Goal: Check status: Check status

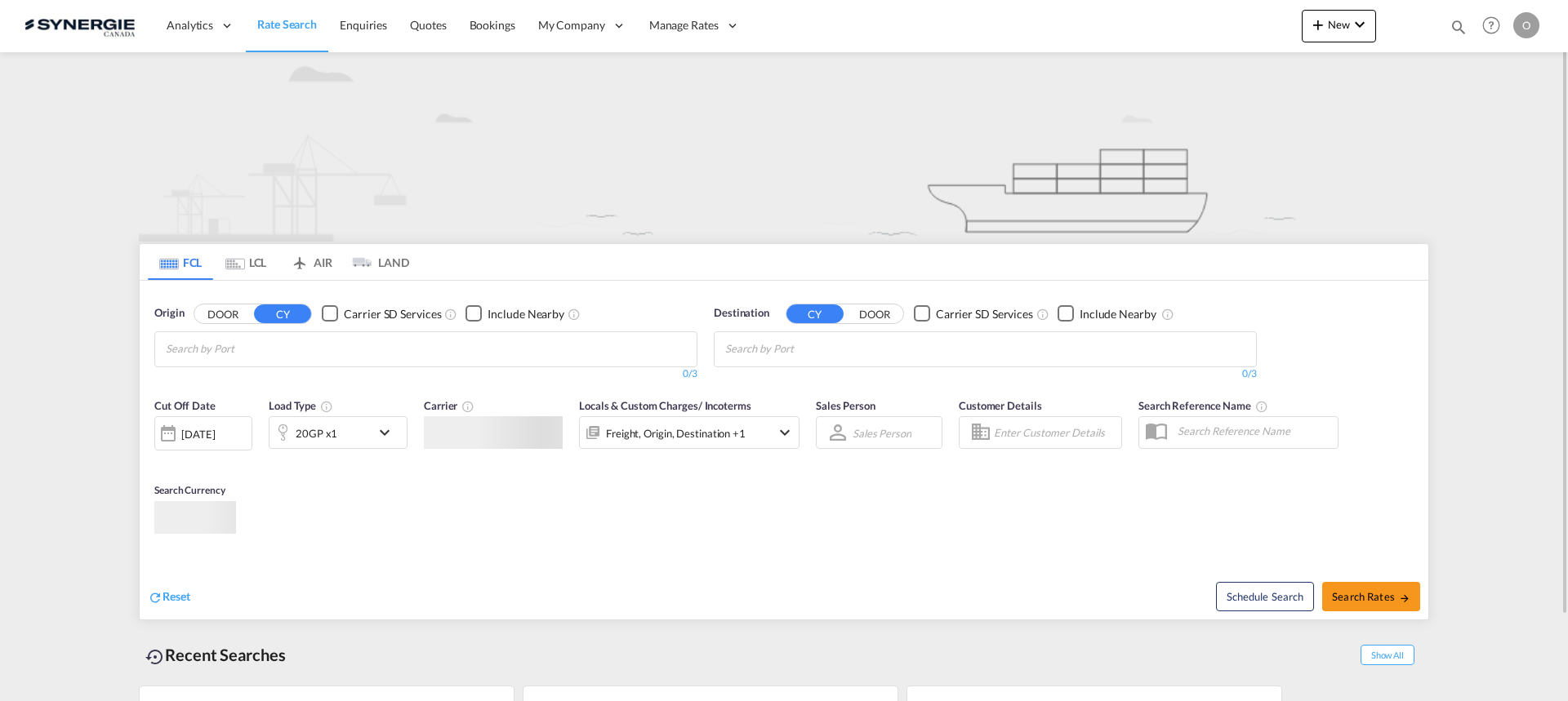
click at [1457, 26] on md-icon "icon-magnify" at bounding box center [1459, 28] width 18 height 18
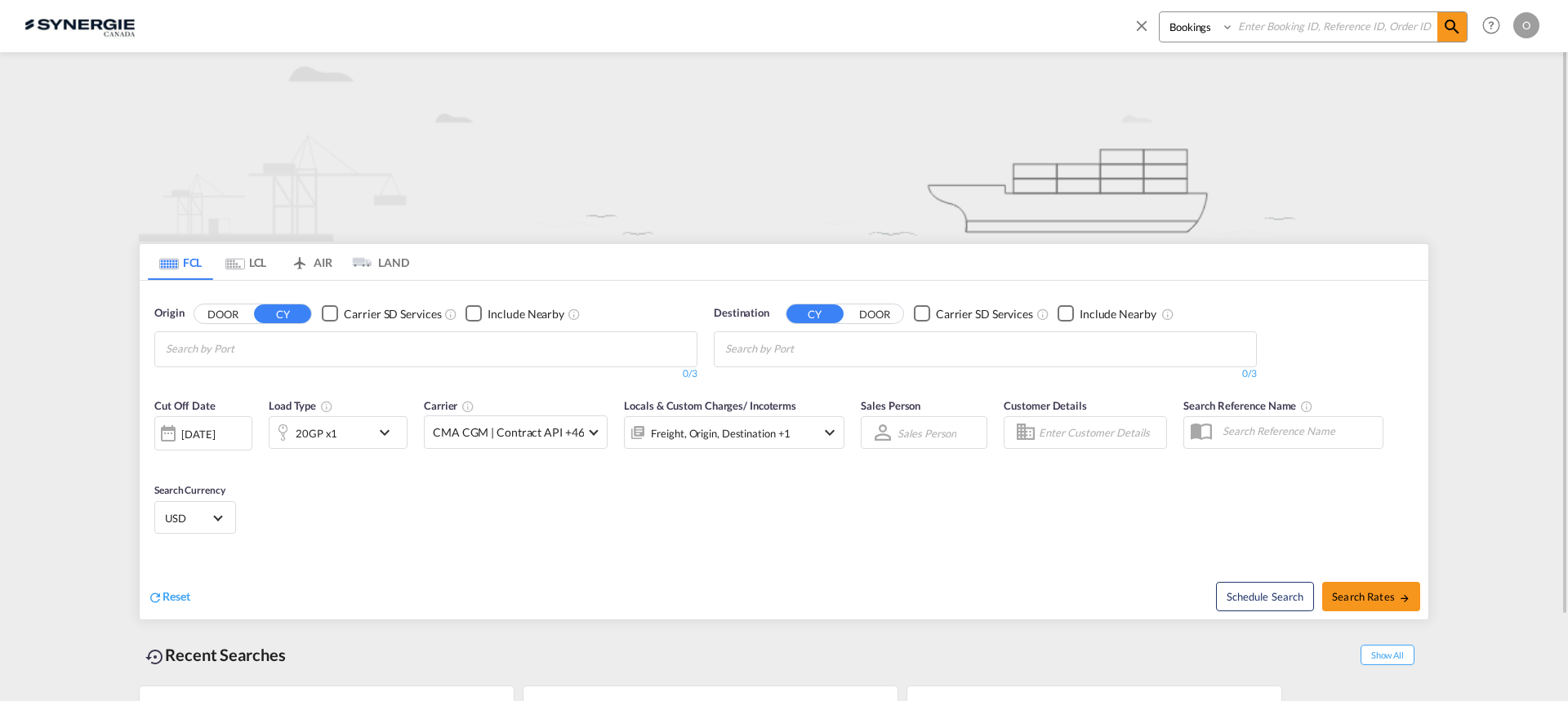
click at [1374, 31] on input at bounding box center [1335, 26] width 203 height 28
paste input "SYC002742"
type input "SYC002742"
click at [1454, 34] on md-icon "icon-magnify" at bounding box center [1451, 27] width 19 height 19
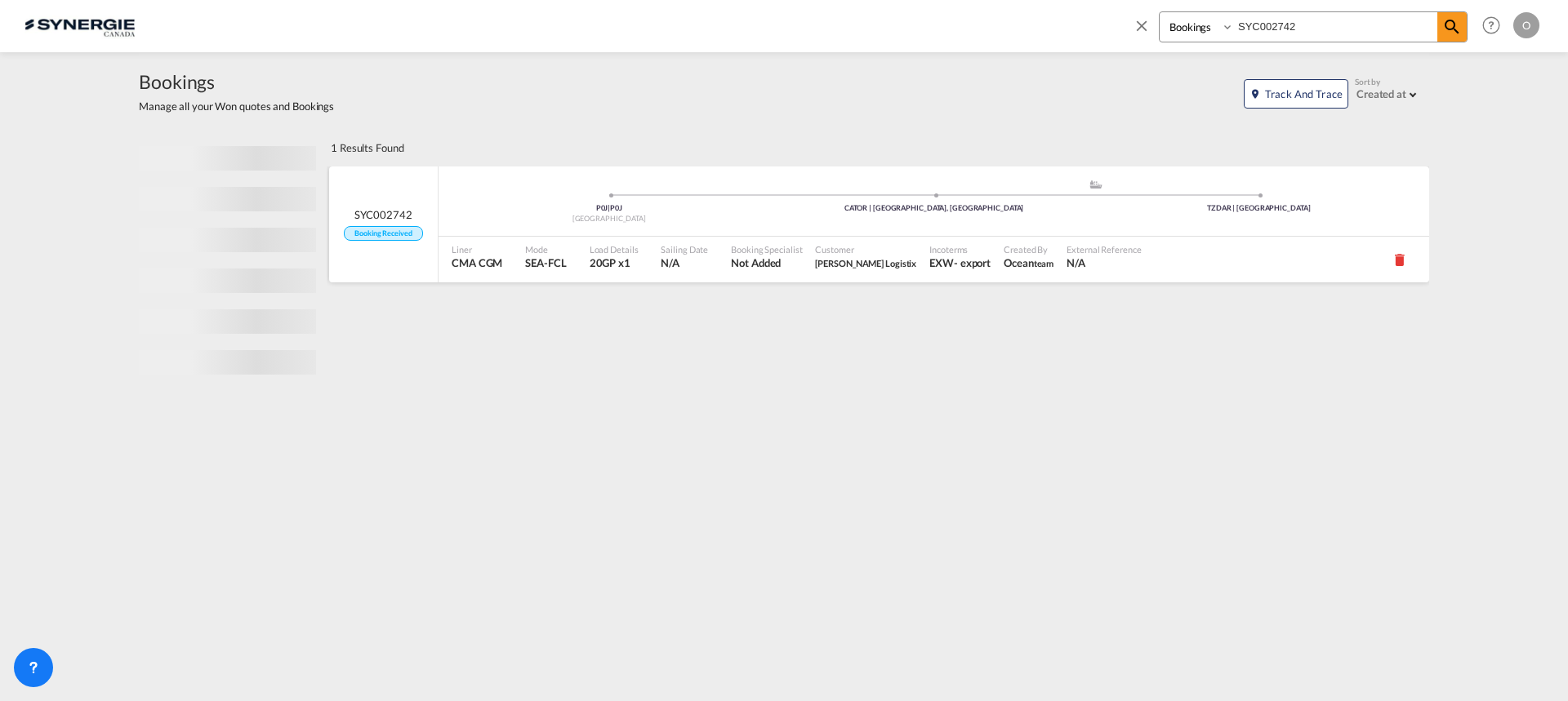
click at [948, 248] on div "Incoterms EXW - export" at bounding box center [960, 260] width 74 height 46
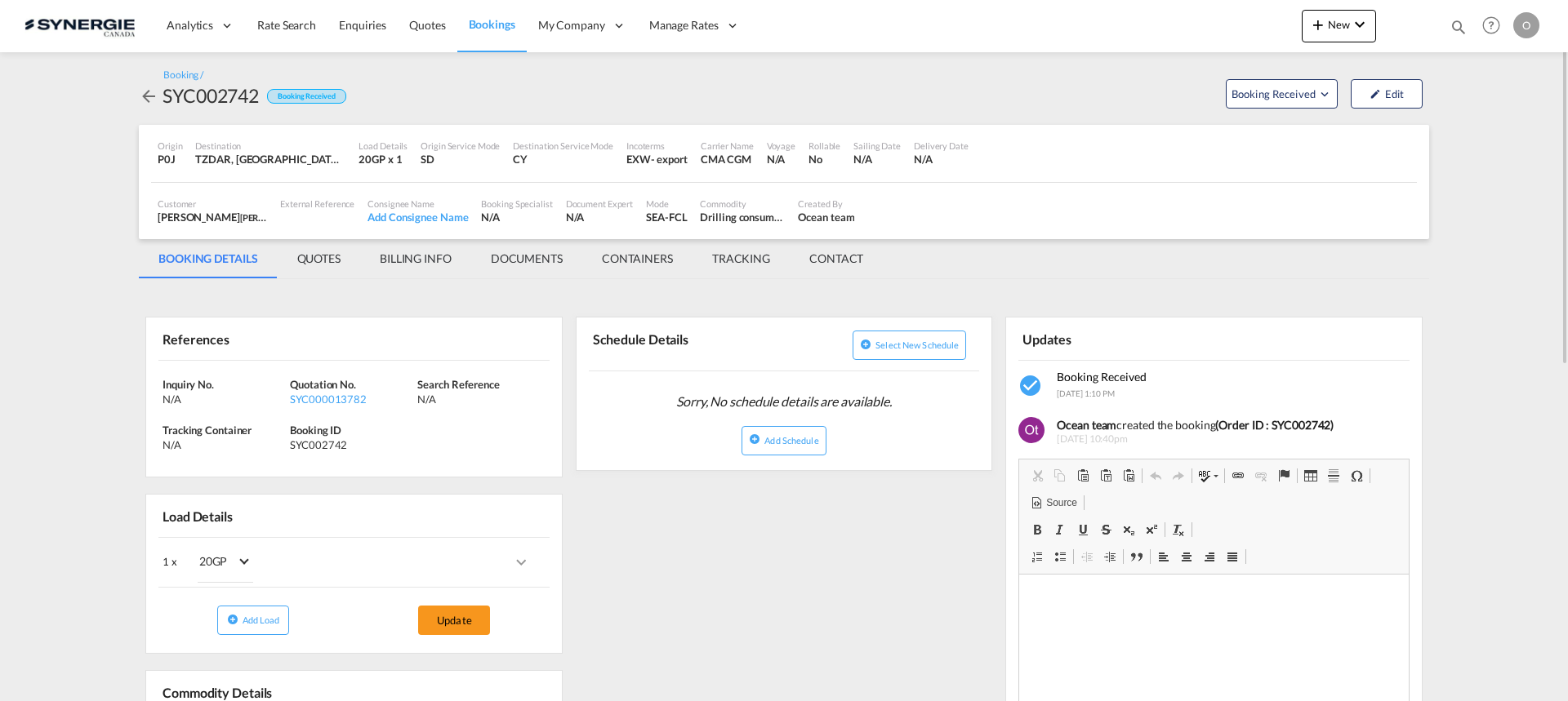
click at [327, 262] on md-tab-item "QUOTES" at bounding box center [319, 258] width 83 height 40
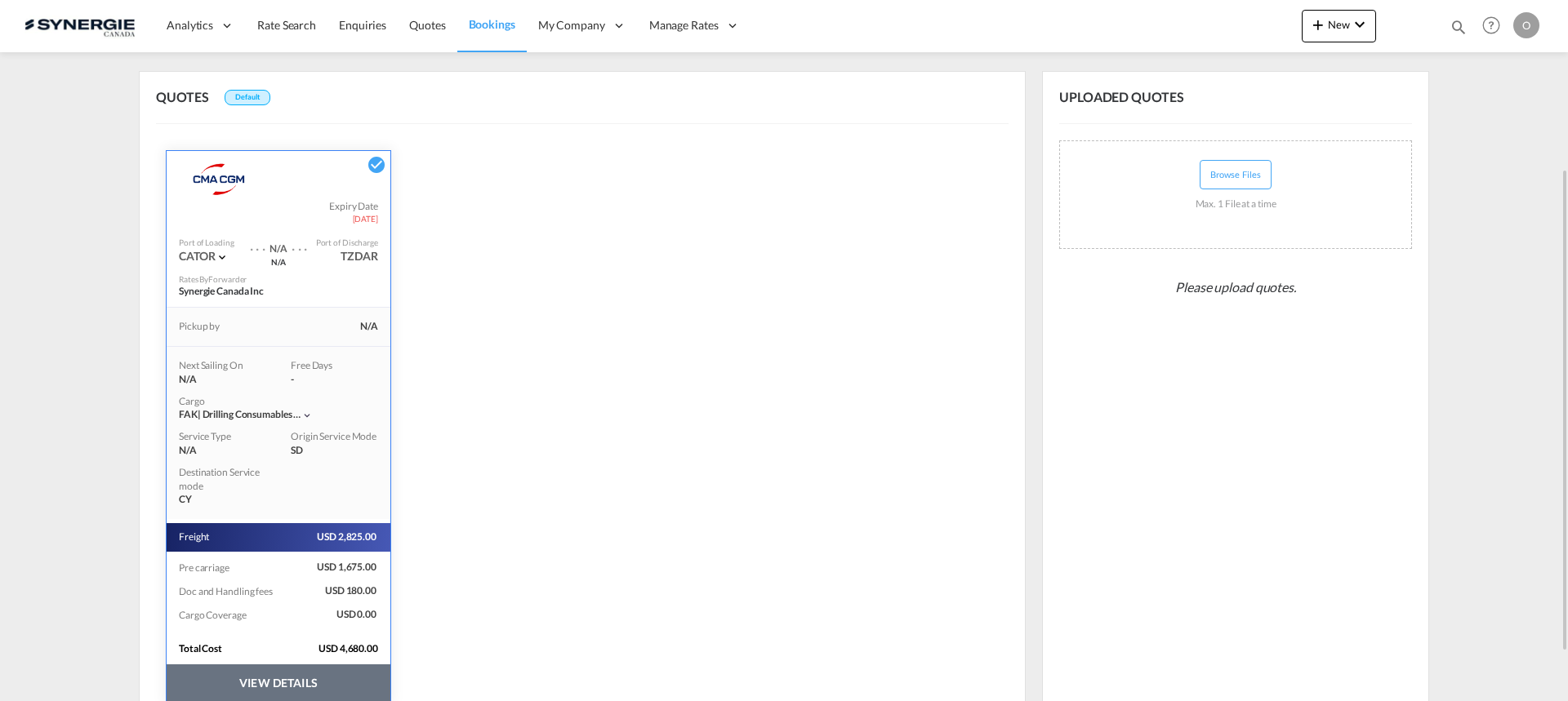
scroll to position [314, 0]
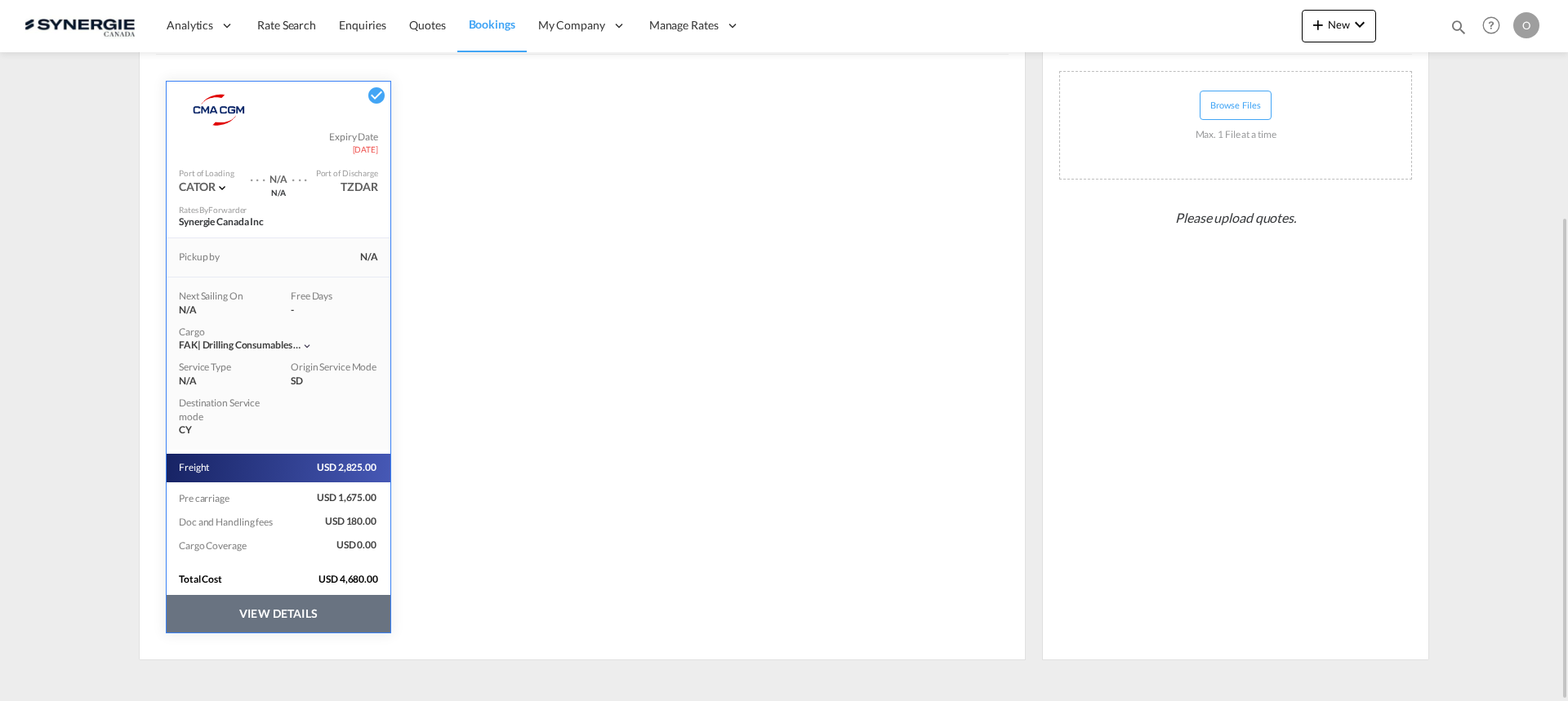
click at [301, 623] on button "VIEW DETAILS" at bounding box center [278, 614] width 223 height 38
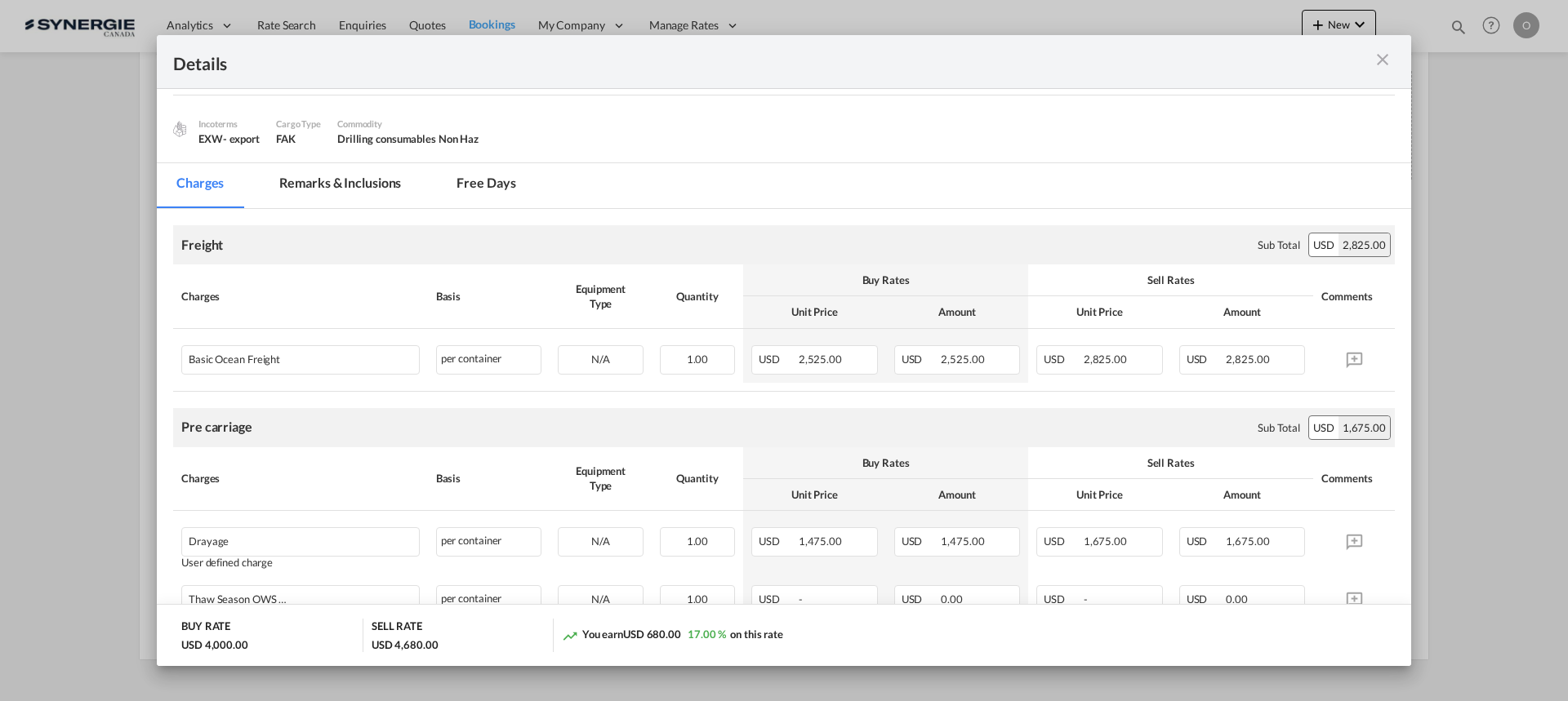
scroll to position [0, 0]
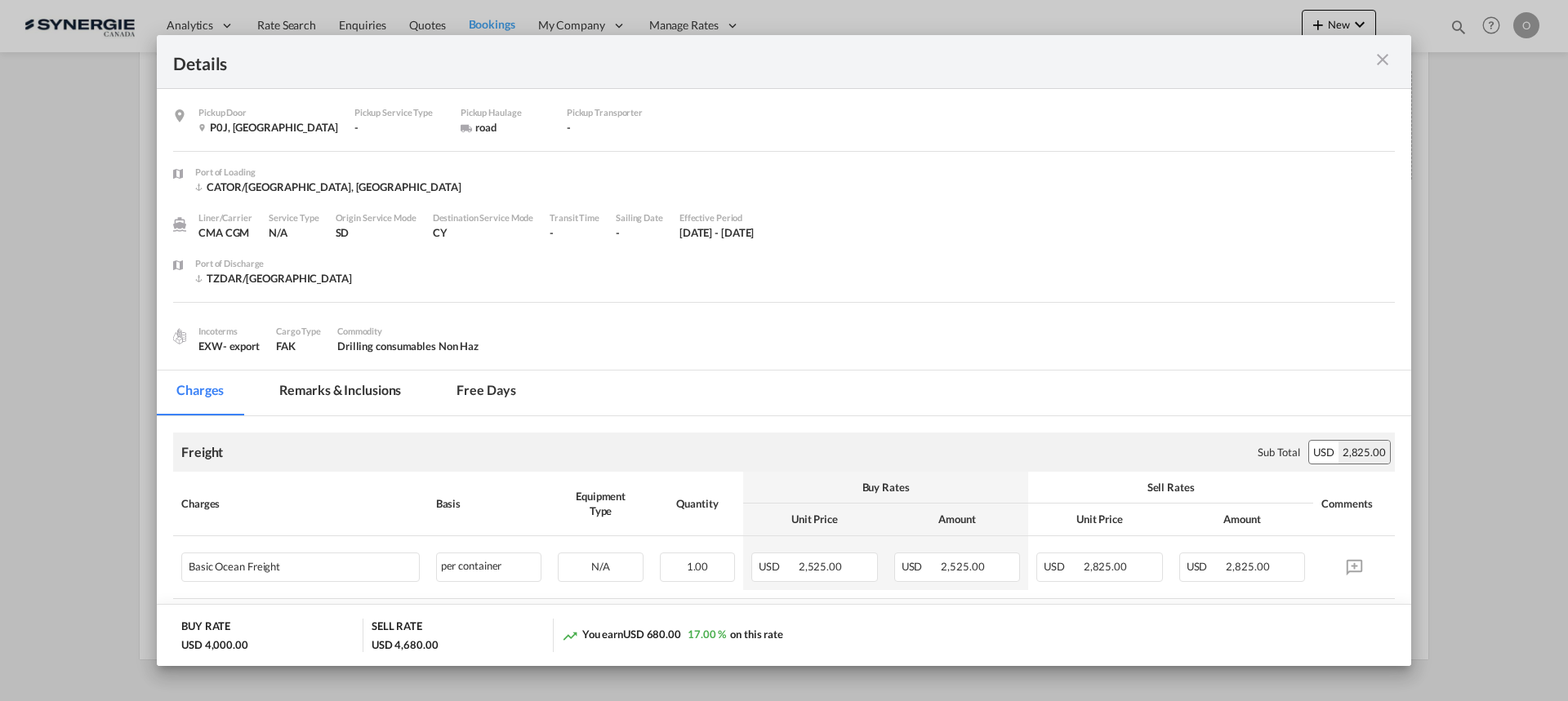
click at [360, 393] on md-tab-item "Remarks & Inclusions" at bounding box center [340, 392] width 161 height 45
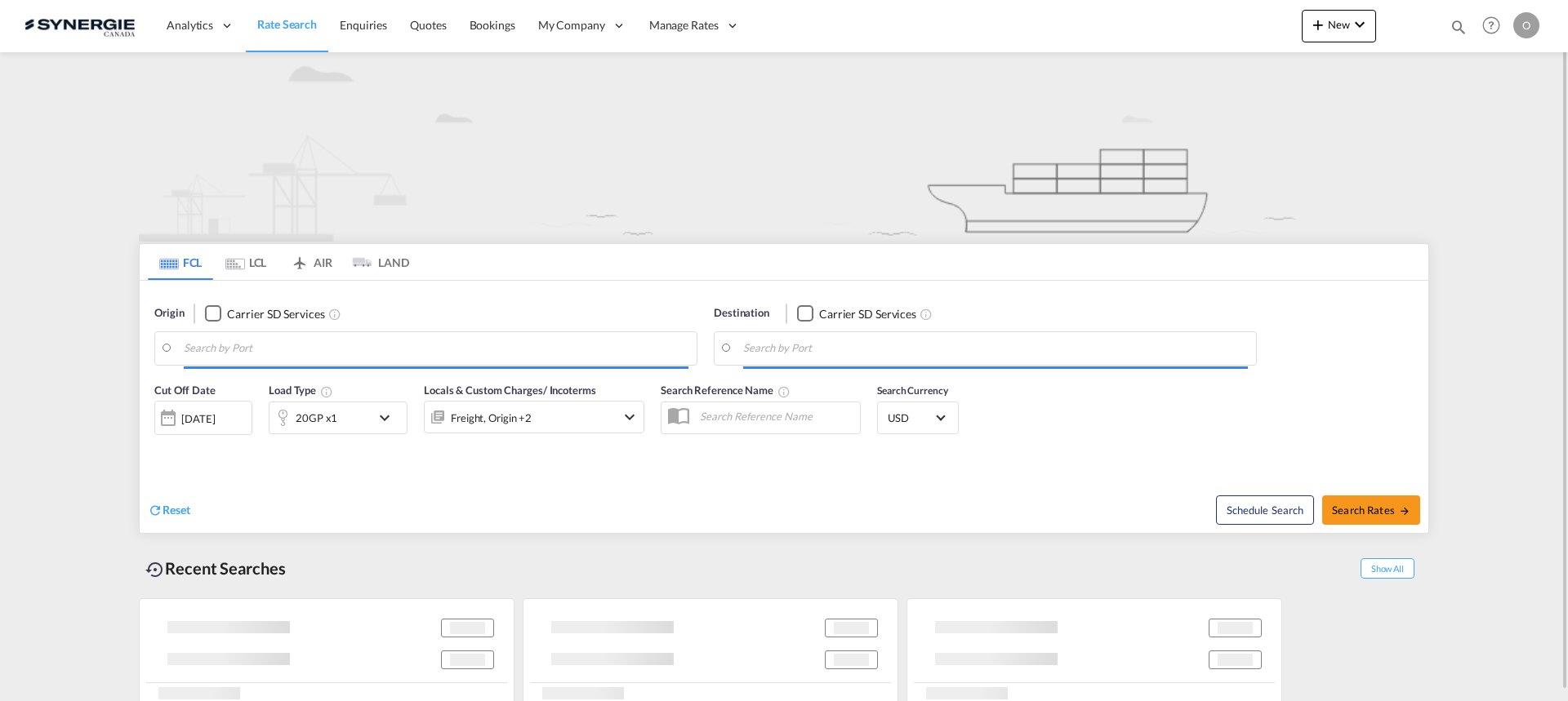
click at [1455, 28] on md-icon "icon-magnify" at bounding box center [1459, 28] width 18 height 18
type input "Saskatoon, SK, CASAK"
type input "Navegantes, BRNVT"
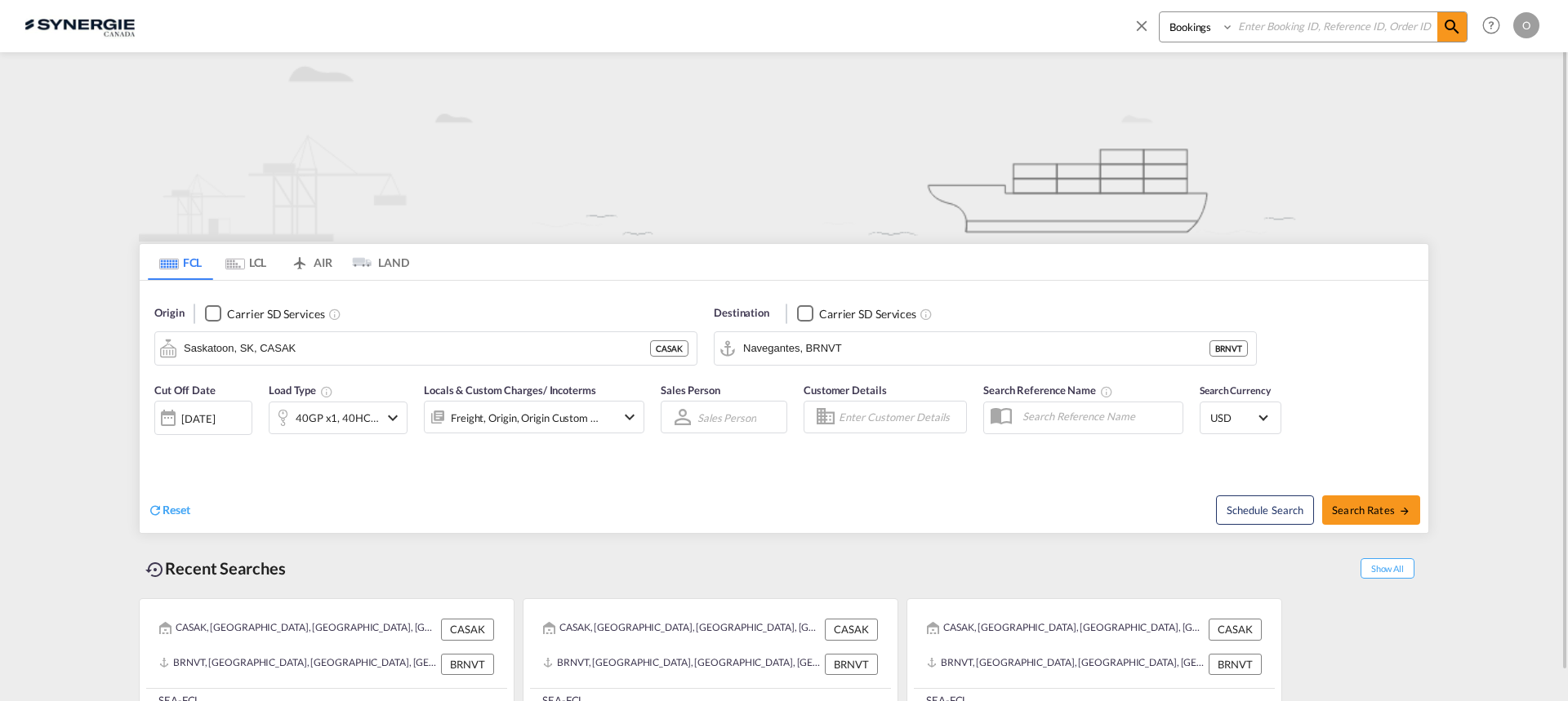
click at [1358, 29] on input at bounding box center [1335, 26] width 203 height 28
paste input "SYC002976"
type input "SYC002976"
click at [1462, 31] on span at bounding box center [1452, 27] width 29 height 29
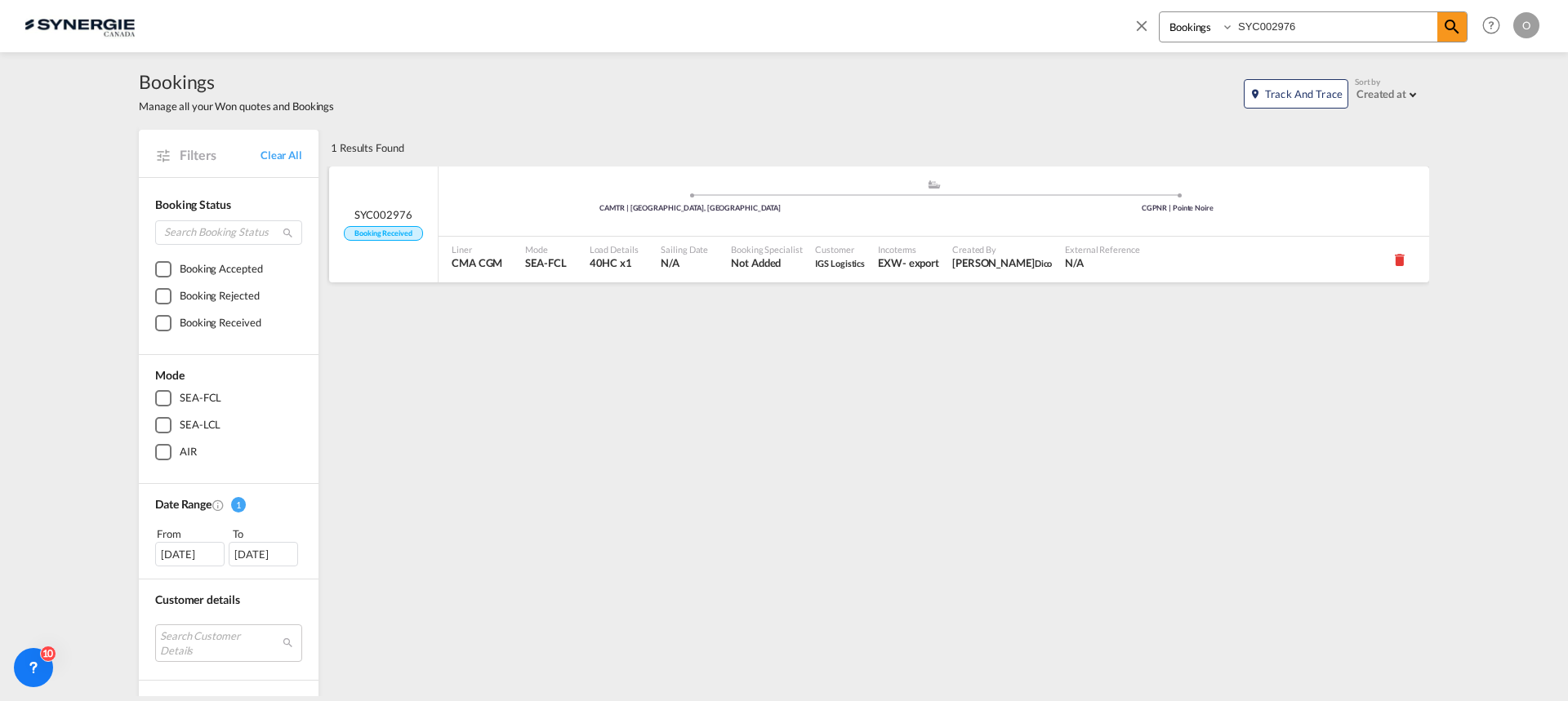
click at [744, 267] on span "Not Added" at bounding box center [766, 263] width 71 height 15
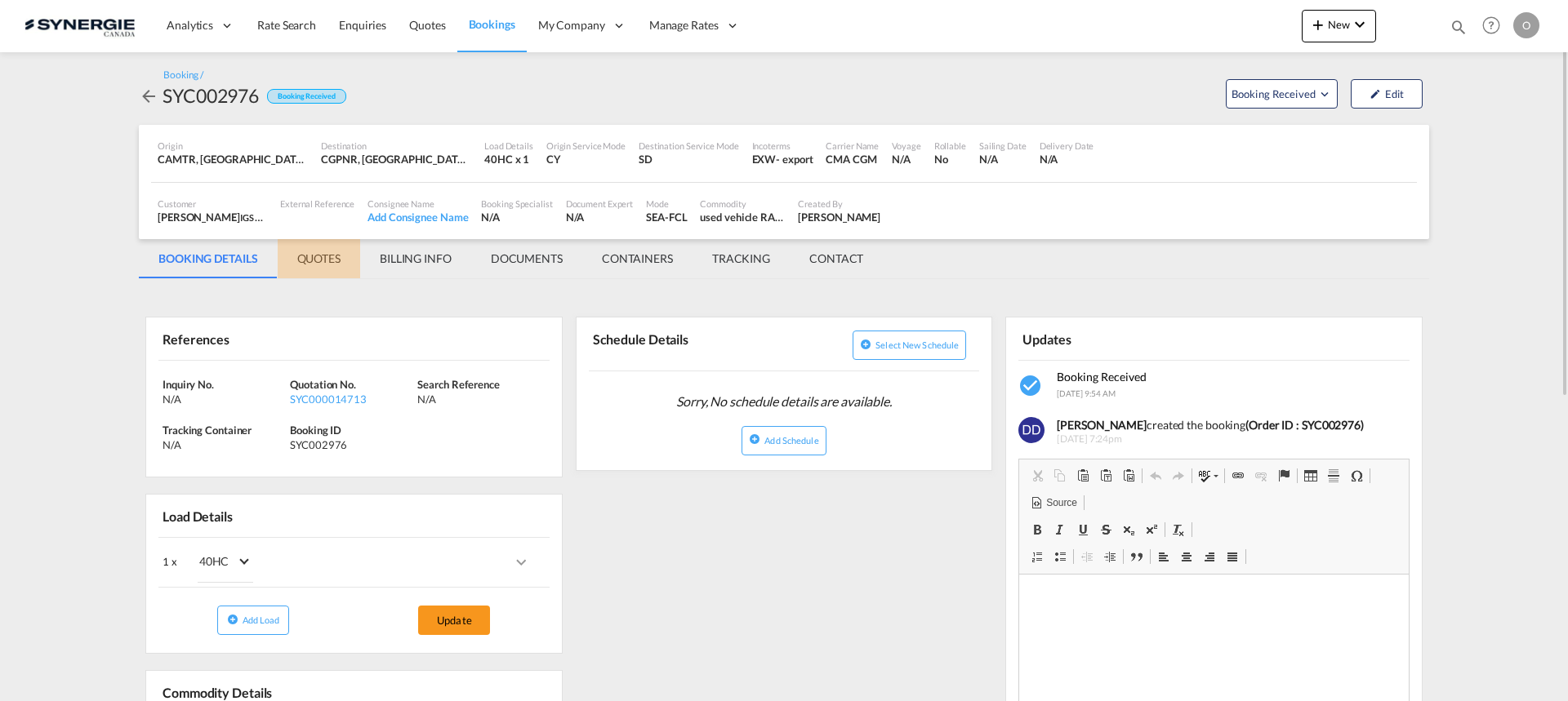
click at [334, 256] on md-tab-item "QUOTES" at bounding box center [319, 258] width 83 height 40
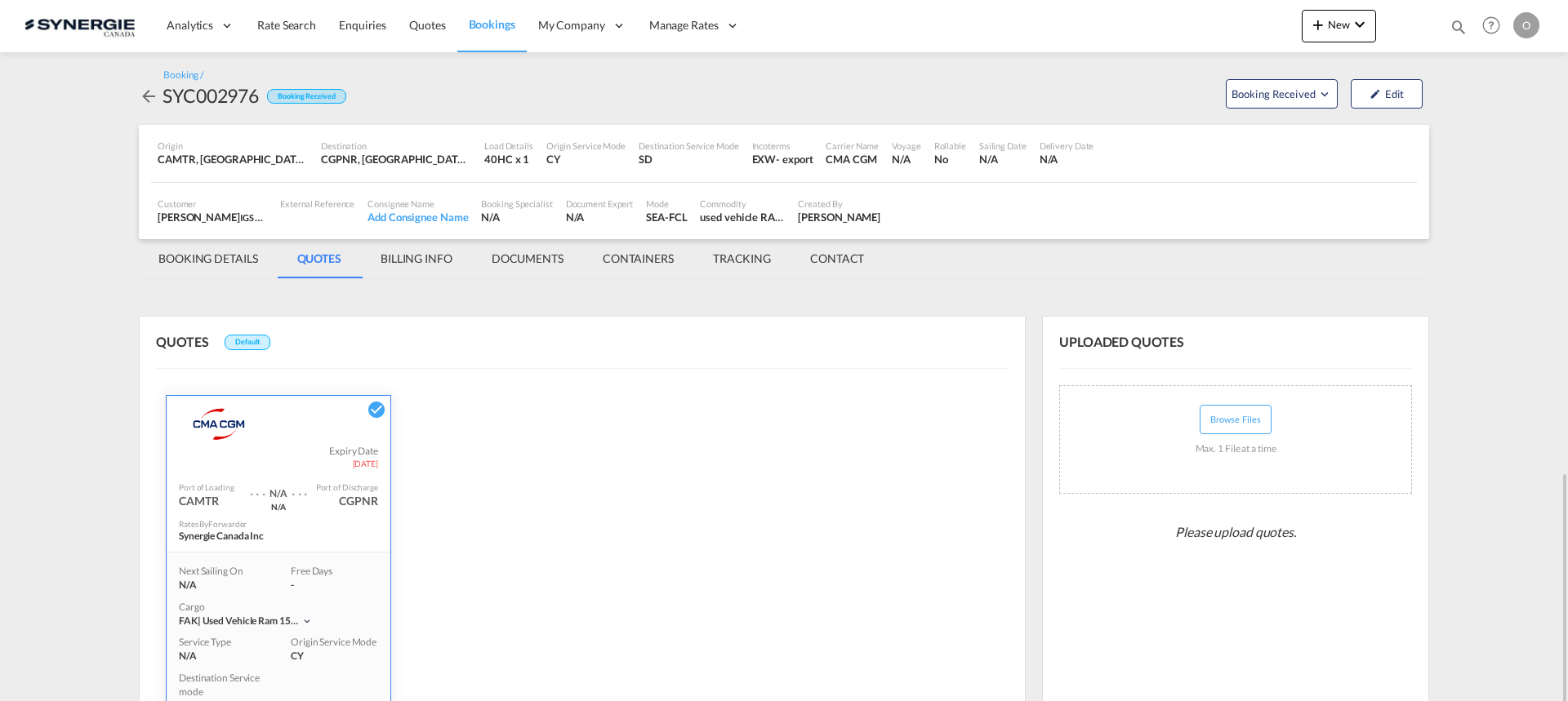
scroll to position [275, 0]
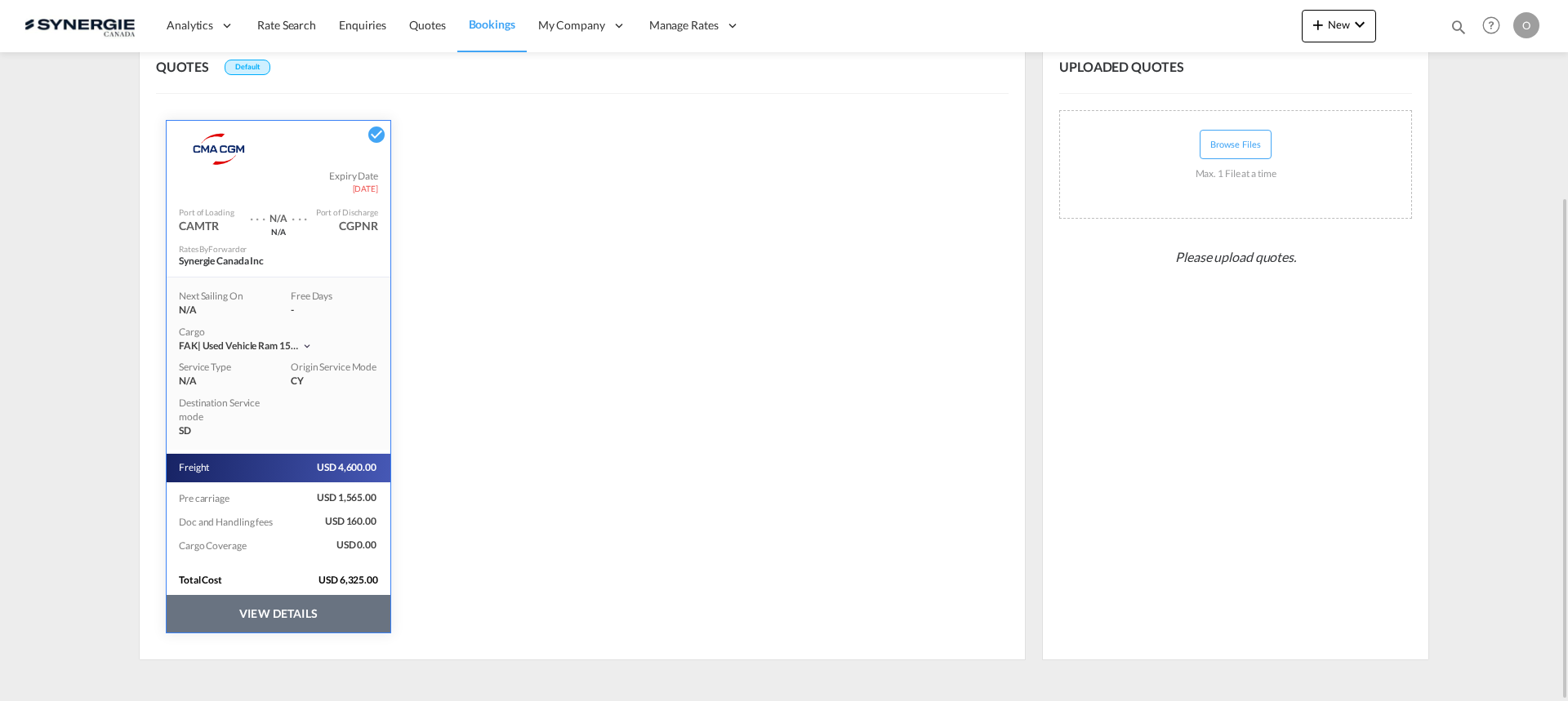
click at [342, 616] on button "VIEW DETAILS" at bounding box center [278, 614] width 223 height 38
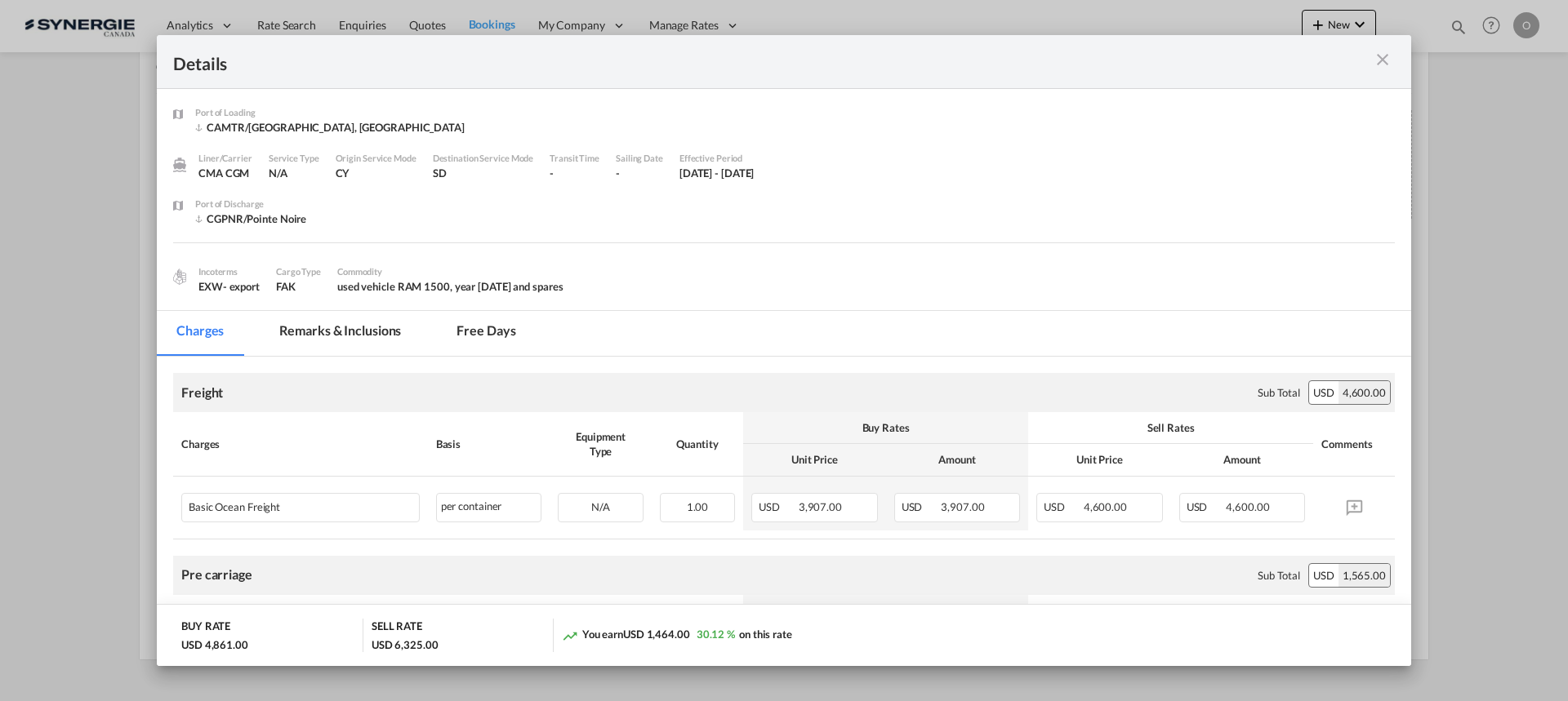
click at [1382, 58] on md-icon "icon-close m-3 fg-AAA8AD cursor" at bounding box center [1382, 59] width 19 height 19
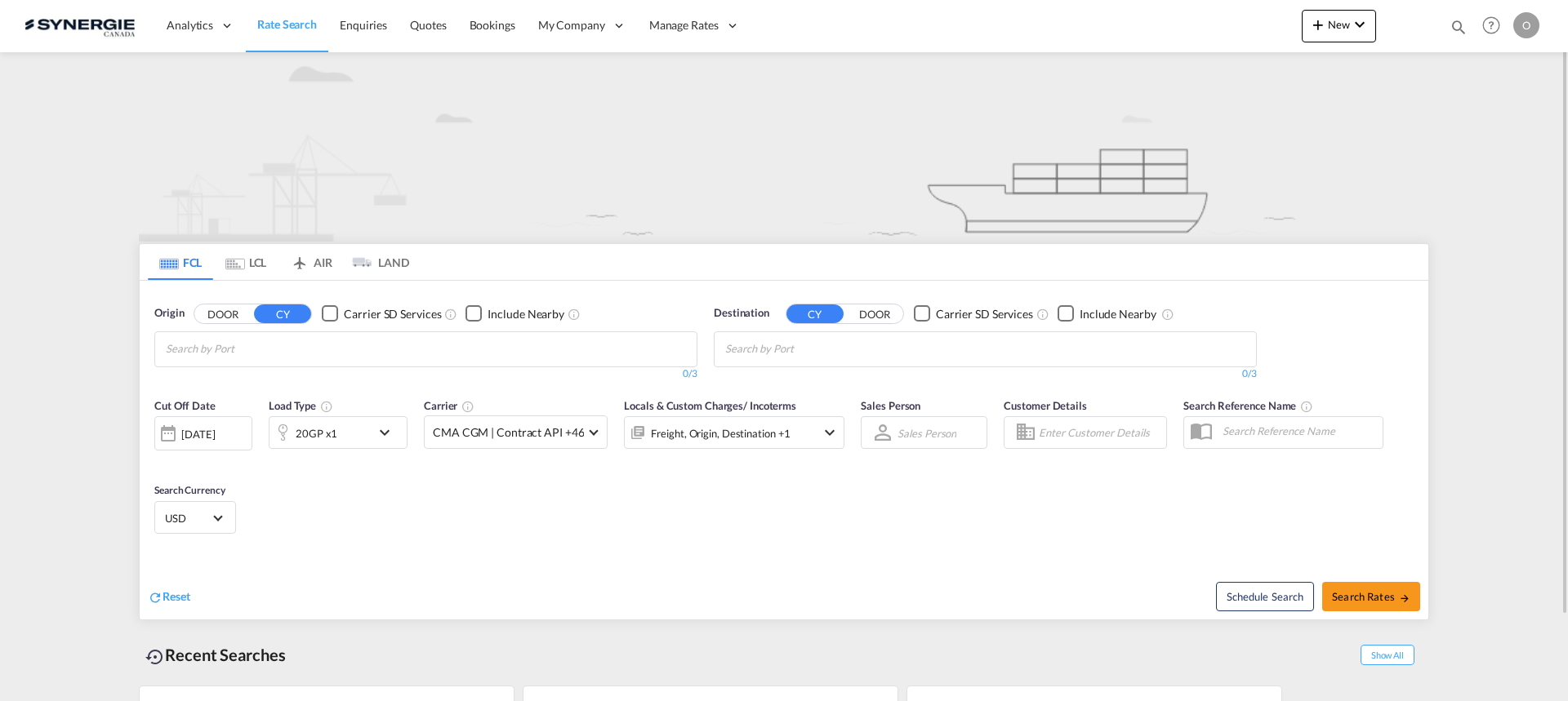
click at [1456, 26] on md-icon "icon-magnify" at bounding box center [1459, 28] width 18 height 18
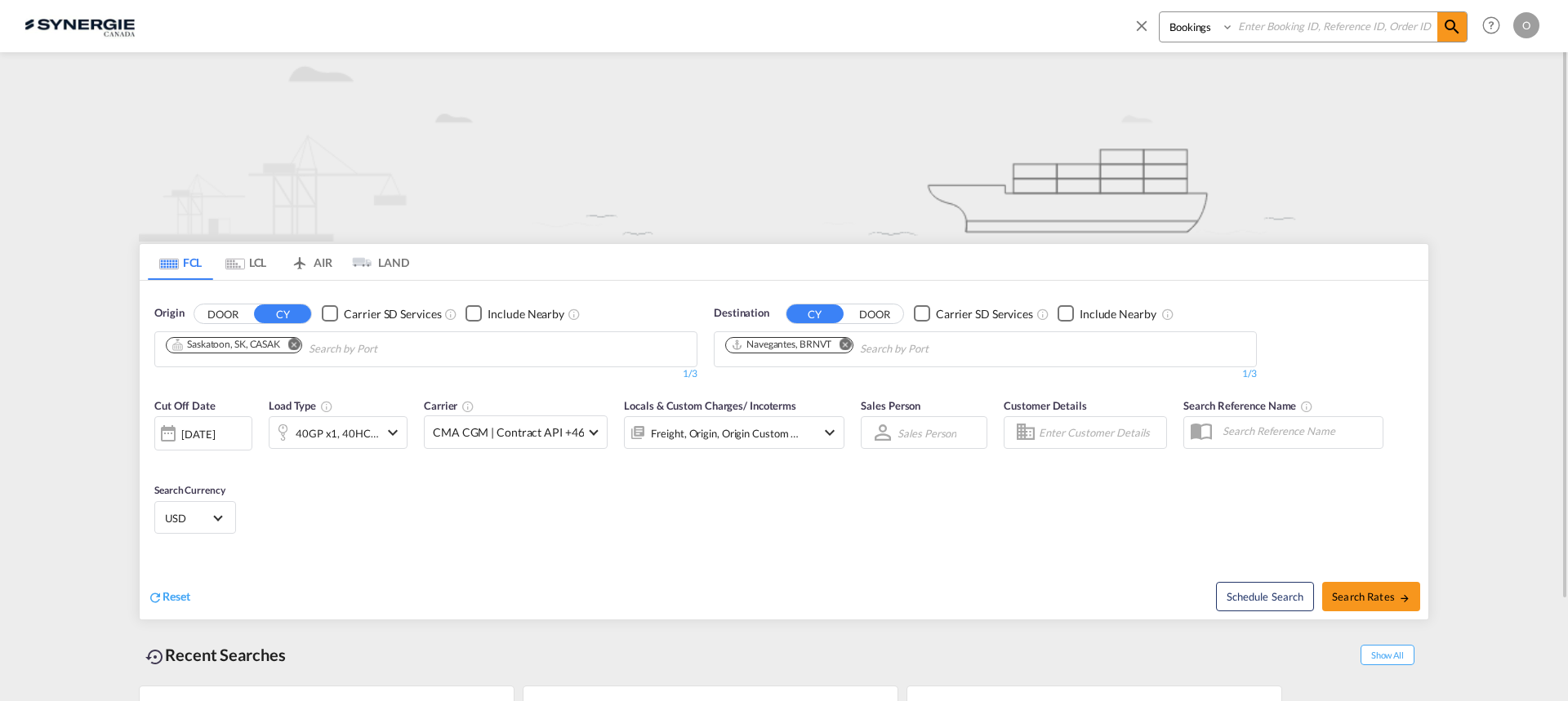
click at [1374, 35] on input at bounding box center [1335, 26] width 203 height 28
paste input "SYC002862"
type input "SYC002862"
click at [1455, 32] on md-icon "icon-magnify" at bounding box center [1451, 27] width 19 height 19
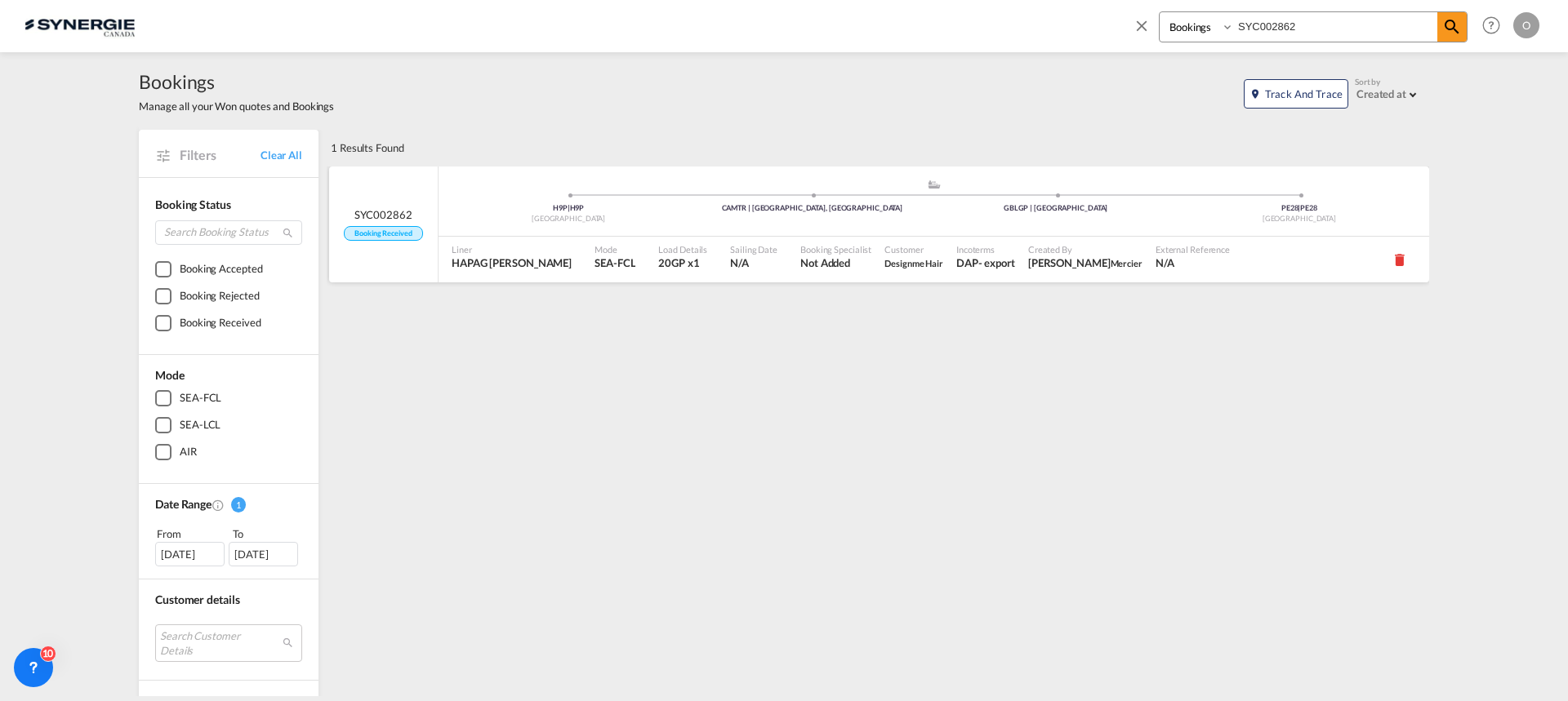
click at [801, 259] on span "Not Added" at bounding box center [835, 263] width 71 height 15
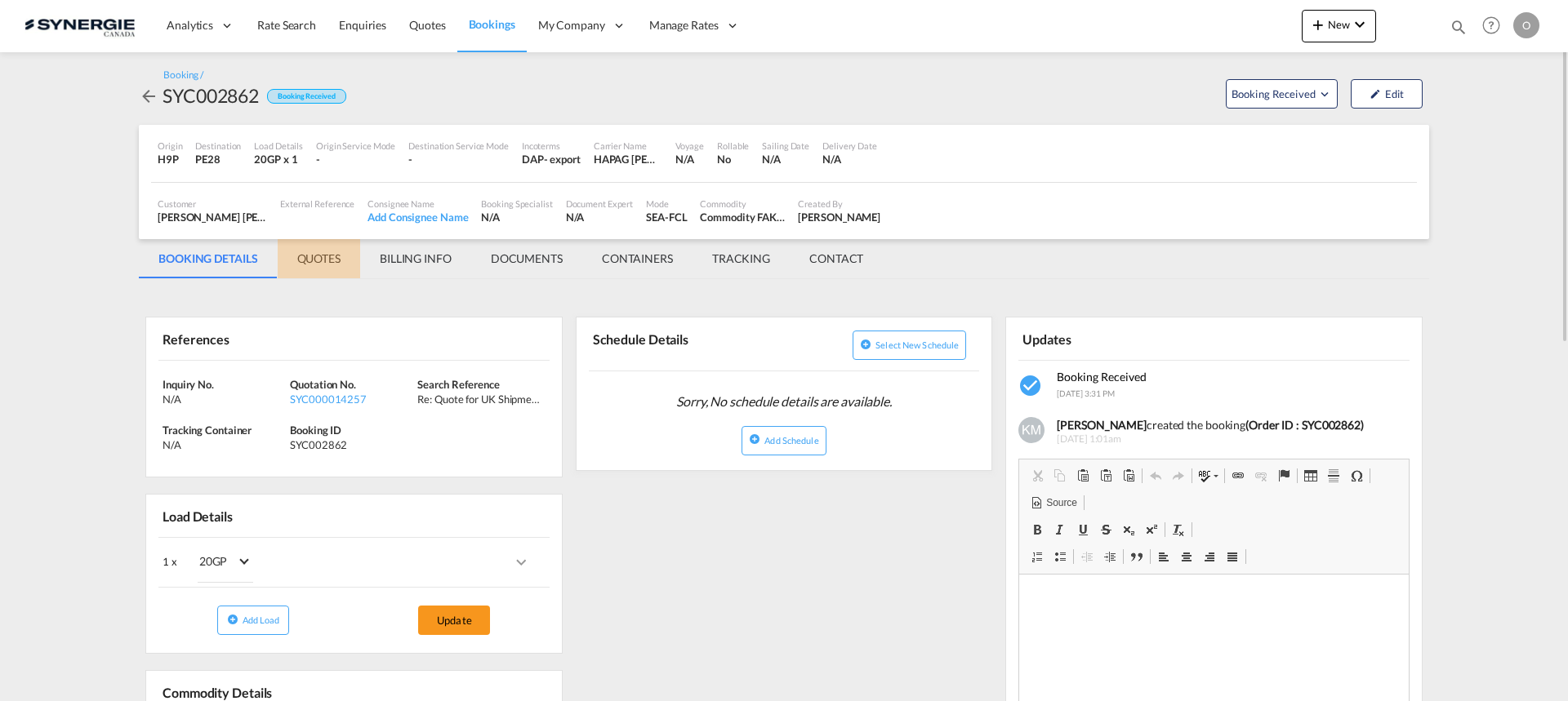
click at [315, 250] on md-tab-item "QUOTES" at bounding box center [319, 258] width 83 height 40
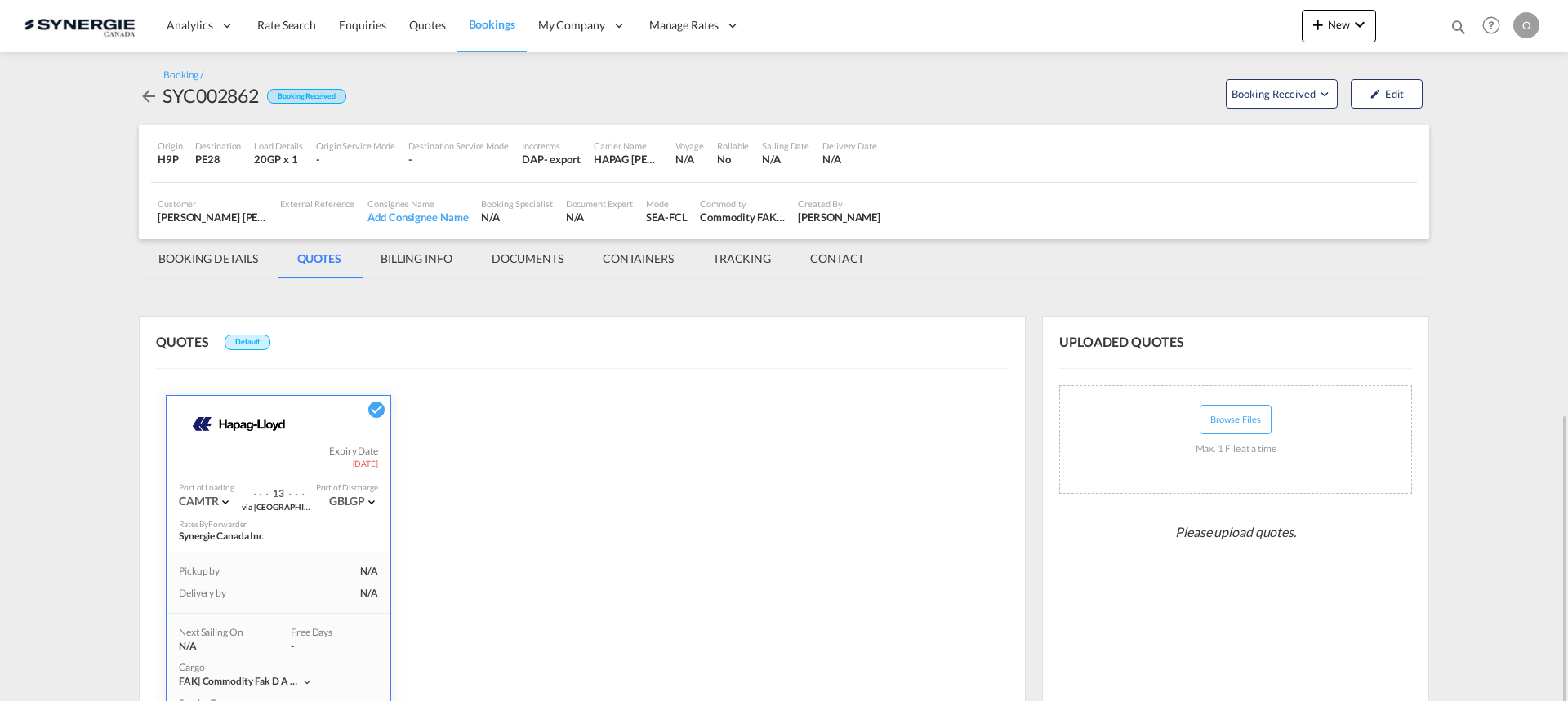
scroll to position [311, 0]
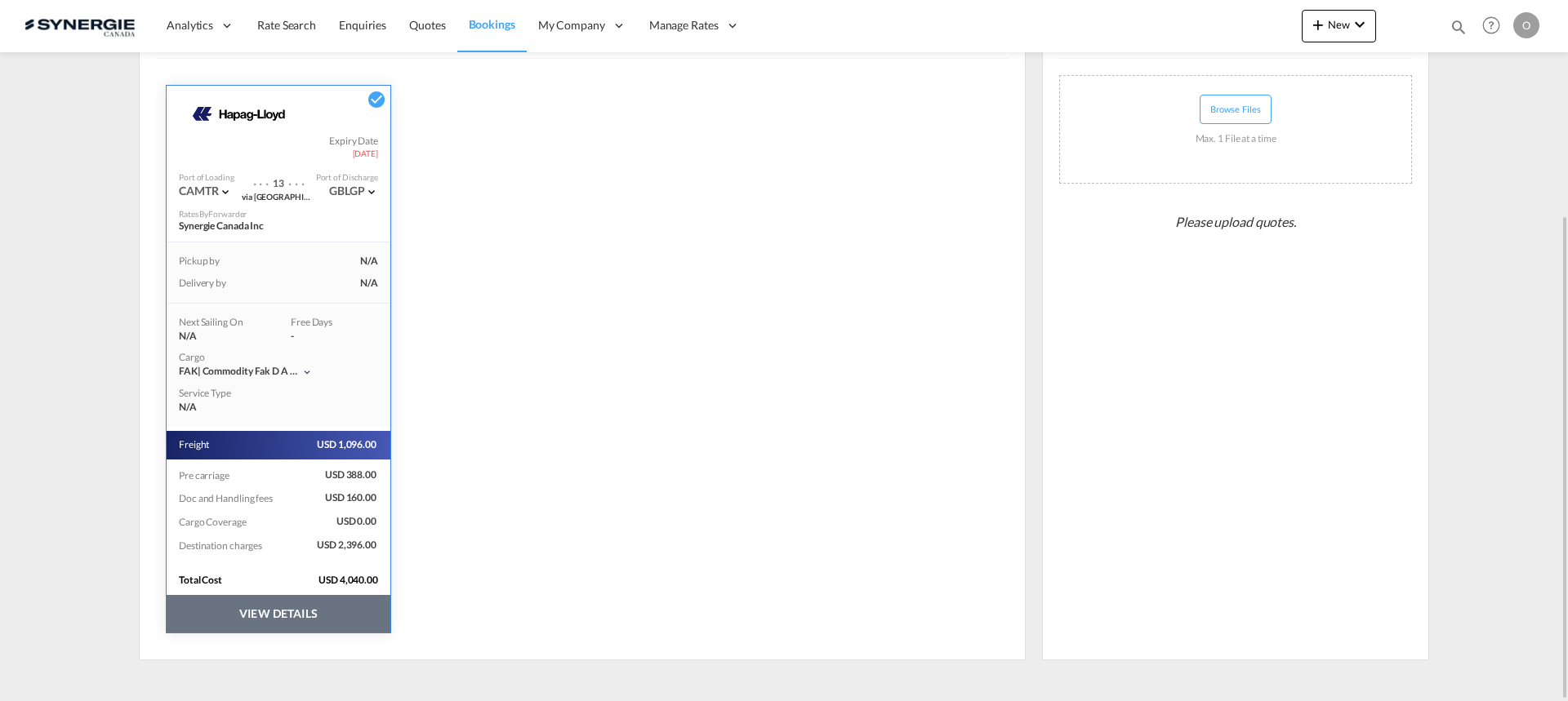
click at [255, 624] on button "VIEW DETAILS" at bounding box center [278, 614] width 223 height 38
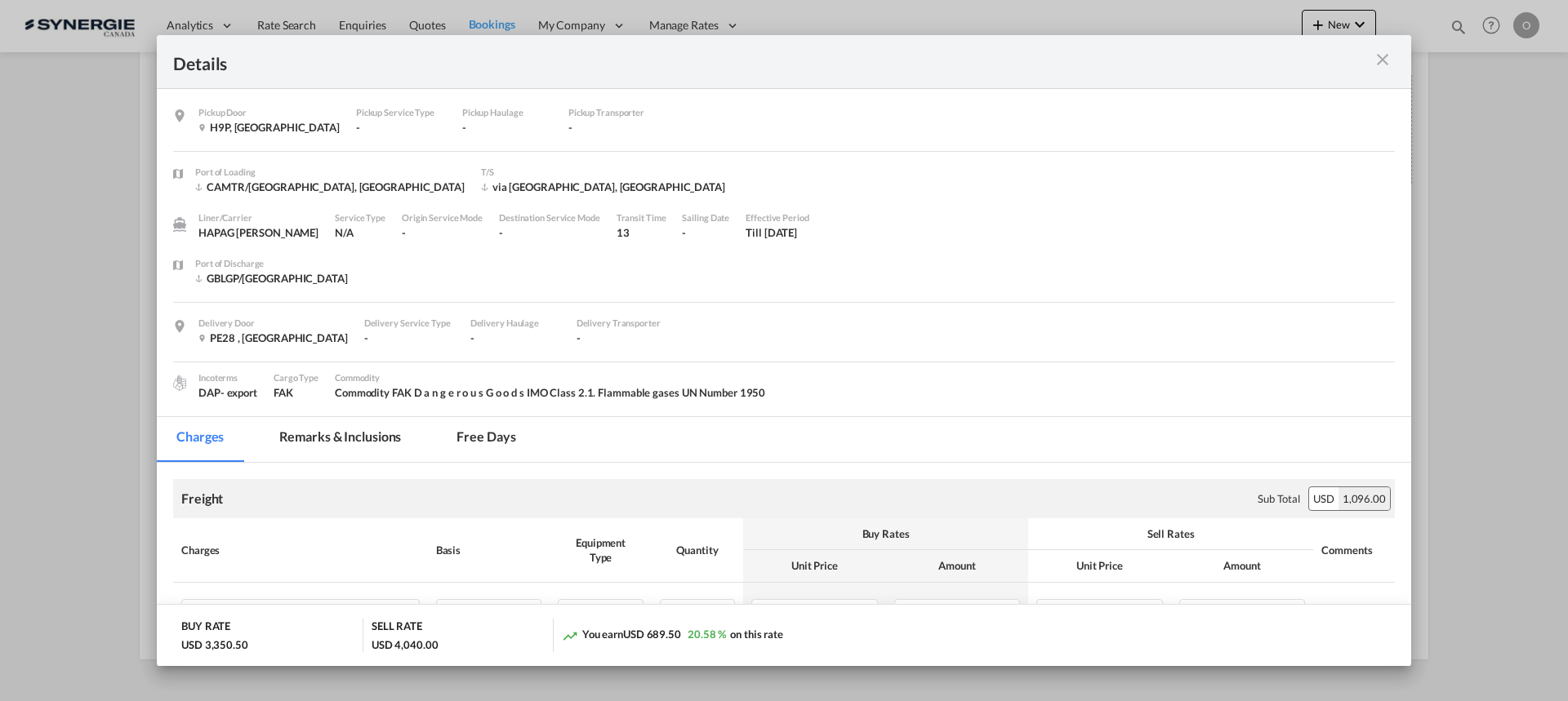
scroll to position [245, 0]
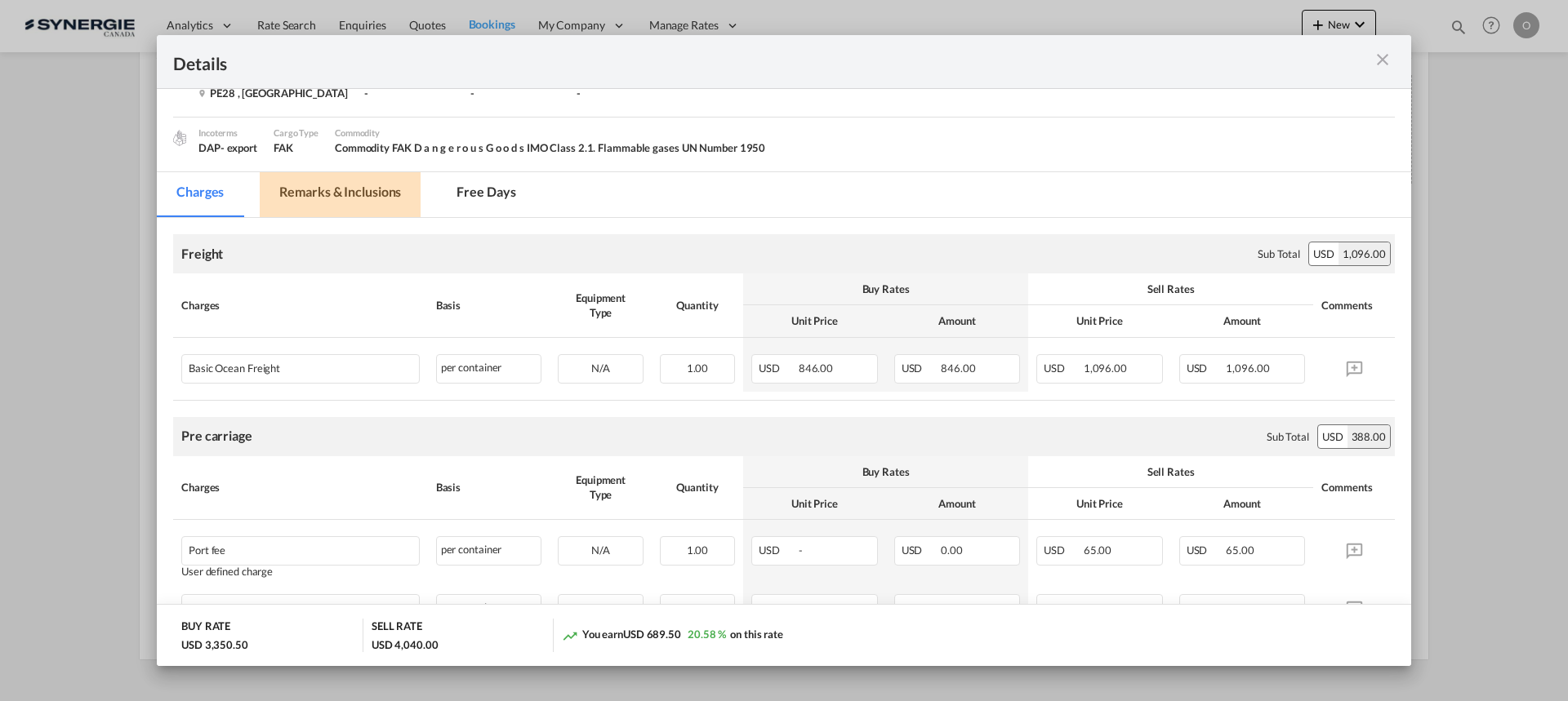
click at [373, 197] on md-tab-item "Remarks & Inclusions" at bounding box center [340, 194] width 161 height 45
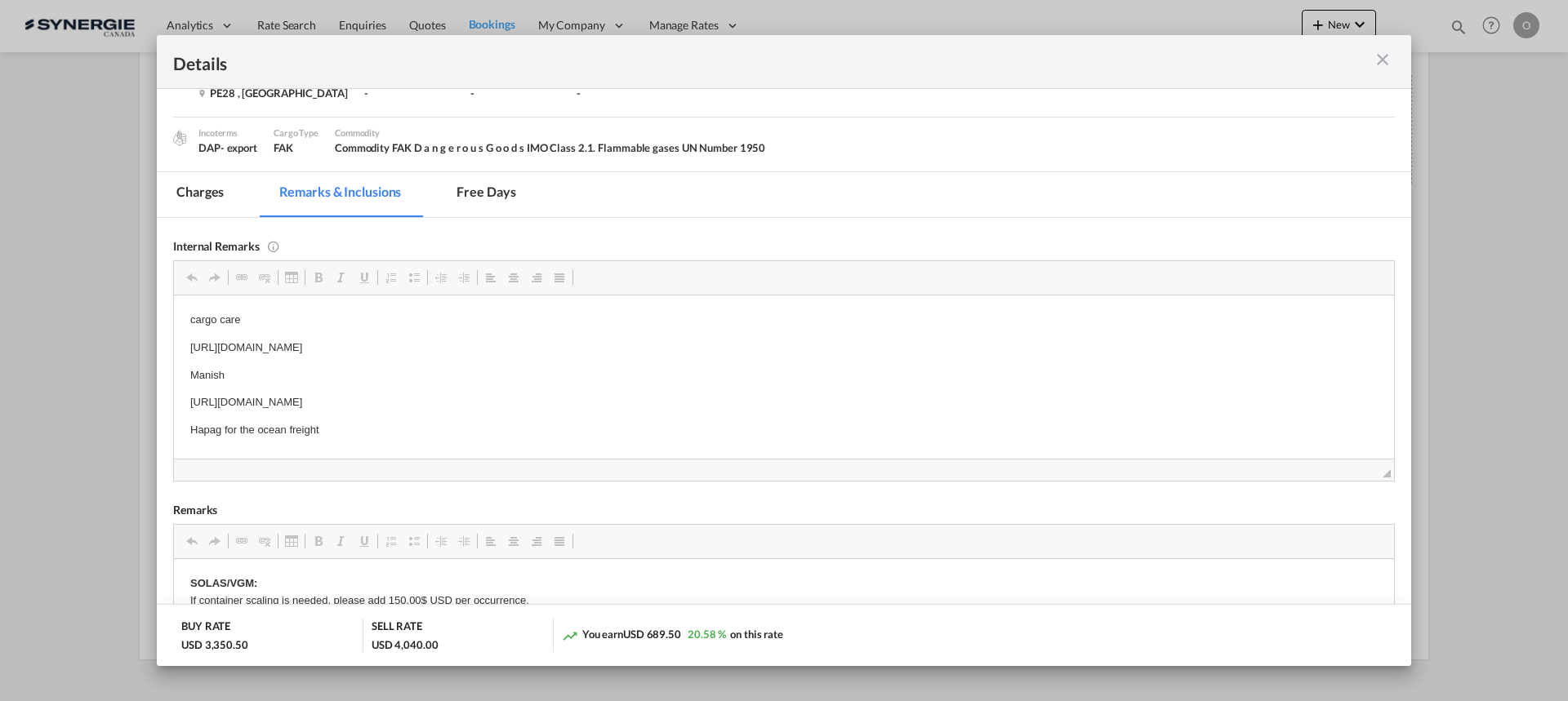
click at [215, 187] on md-tab-item "Charges" at bounding box center [200, 194] width 86 height 45
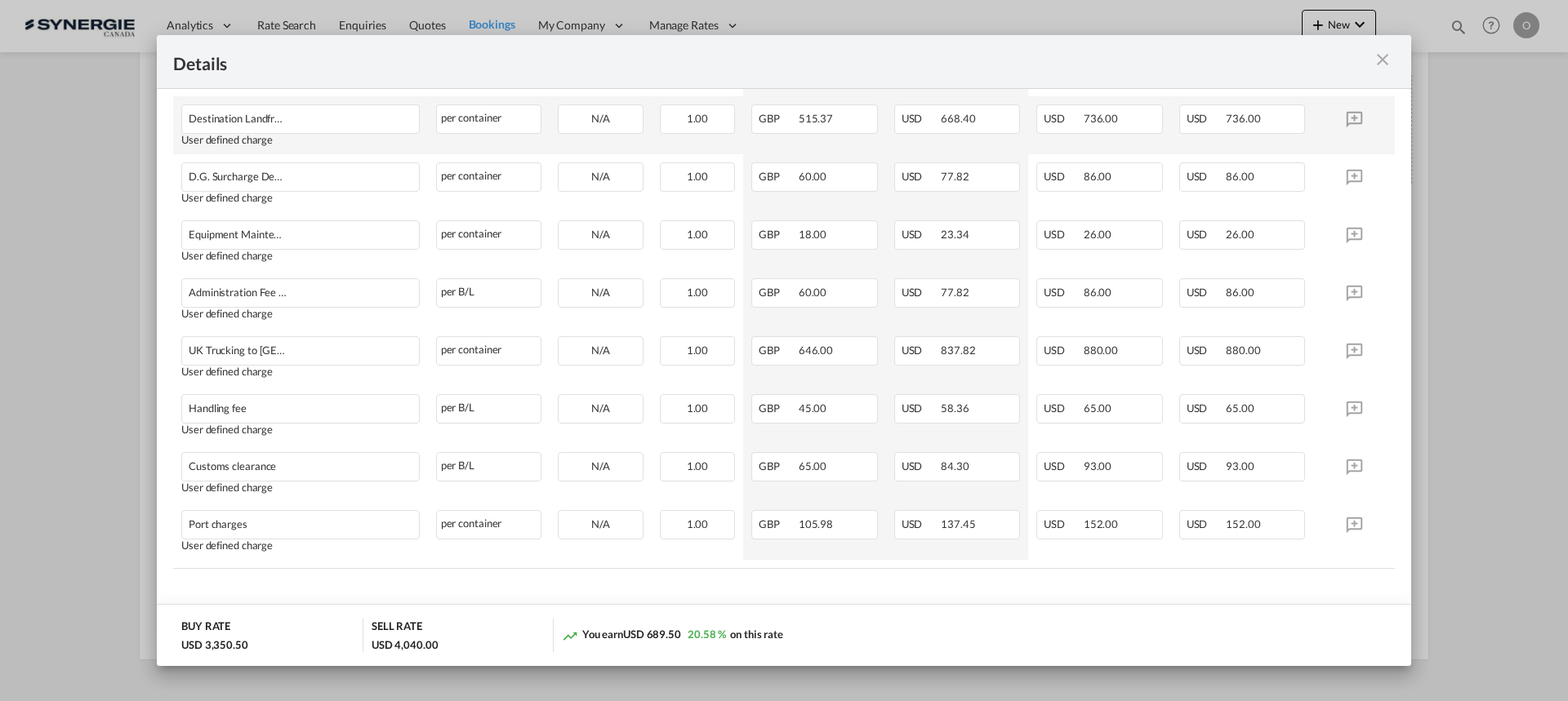
scroll to position [1565, 0]
